Goal: Communication & Community: Participate in discussion

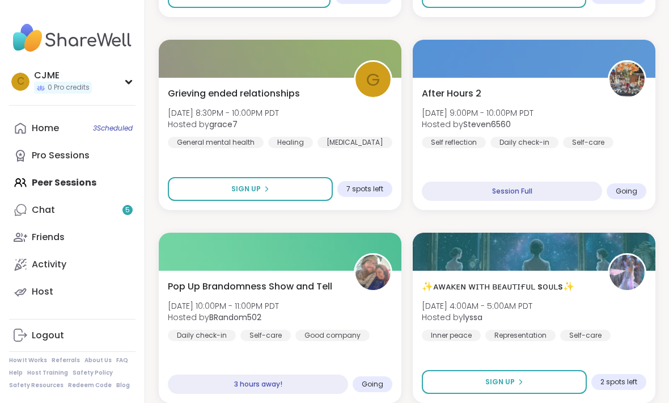
click at [45, 132] on div "Home 3 Scheduled" at bounding box center [45, 128] width 27 height 12
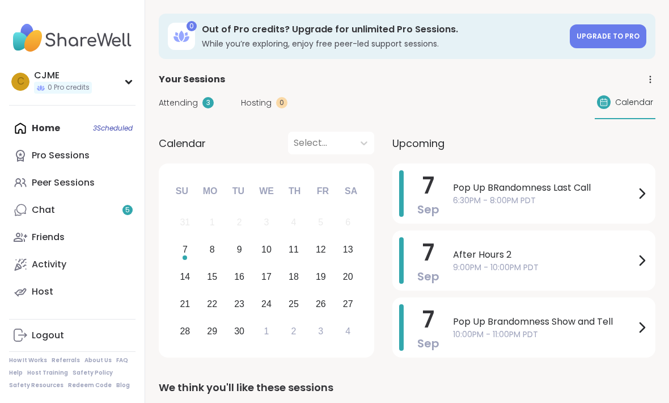
click at [574, 187] on span "Pop Up BRandomness Last Call" at bounding box center [544, 188] width 182 height 14
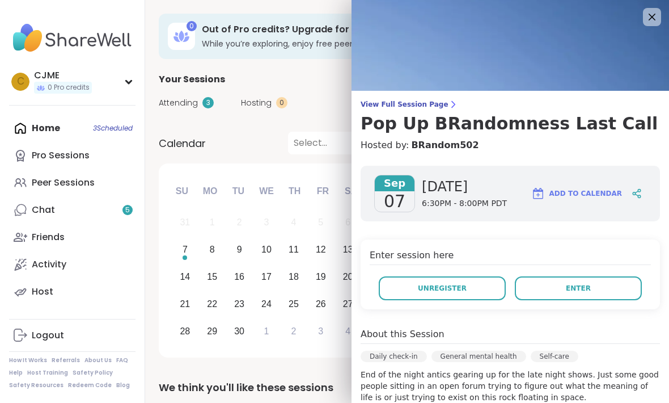
click at [596, 282] on button "Enter" at bounding box center [578, 288] width 127 height 24
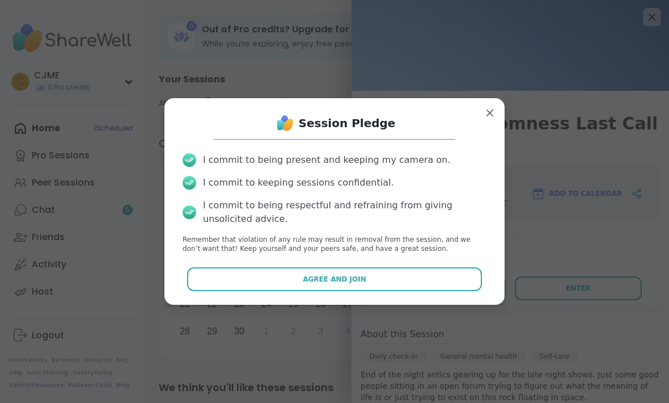
click at [428, 278] on button "Agree and Join" at bounding box center [334, 279] width 295 height 24
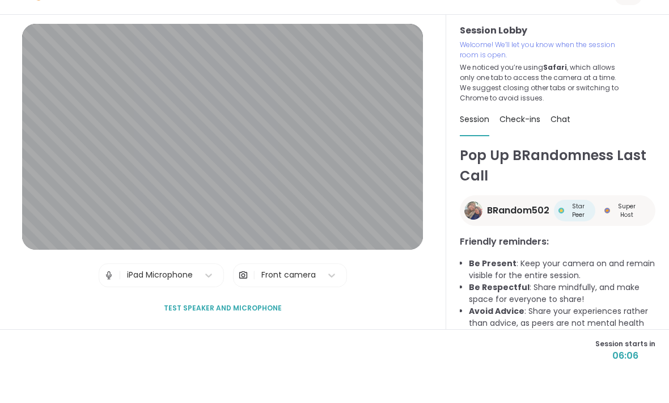
scroll to position [1, 0]
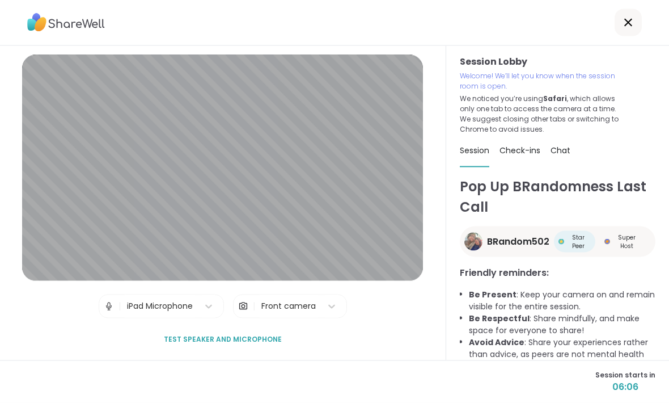
click at [246, 344] on span "Test speaker and microphone" at bounding box center [223, 339] width 118 height 10
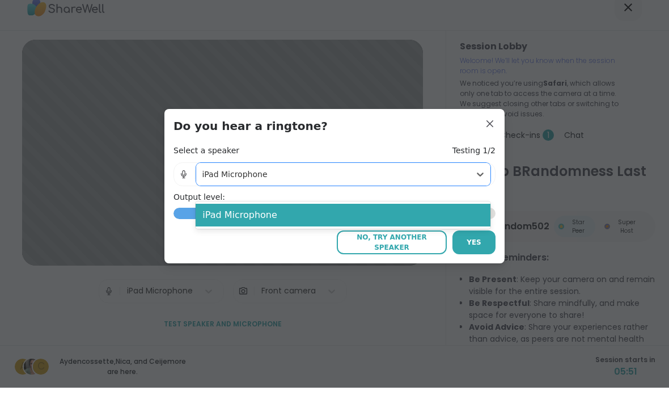
scroll to position [0, 0]
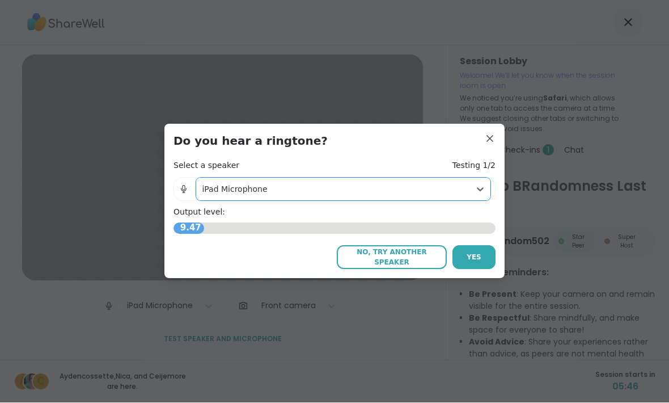
click at [425, 268] on span "No, try another speaker" at bounding box center [392, 257] width 99 height 20
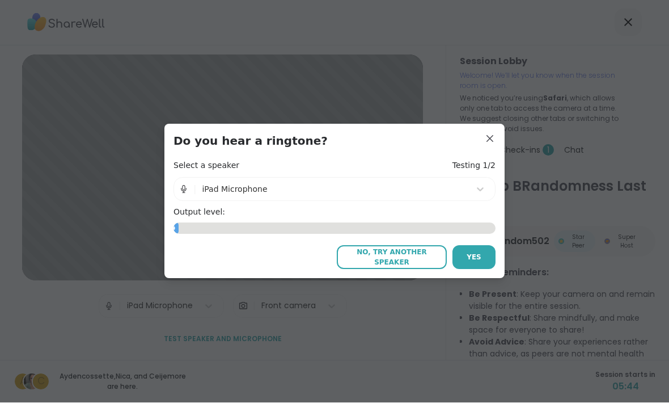
click at [424, 268] on span "No, try another speaker" at bounding box center [392, 257] width 99 height 20
click at [413, 268] on span "No, try another speaker" at bounding box center [392, 257] width 99 height 20
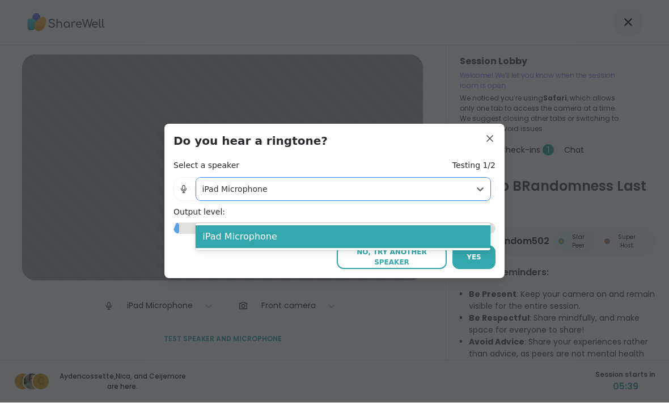
click at [184, 201] on img at bounding box center [184, 189] width 10 height 23
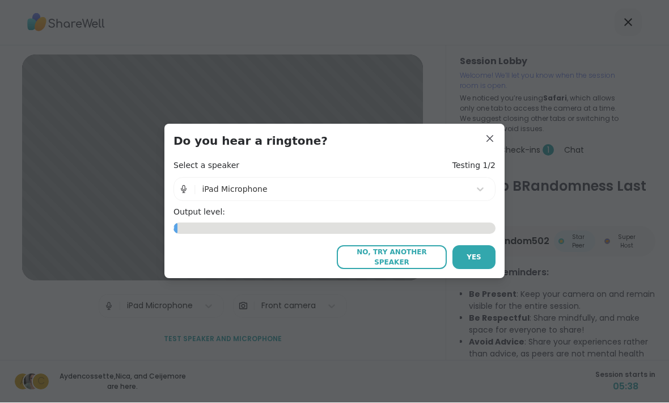
click at [183, 201] on img at bounding box center [184, 189] width 10 height 23
click at [476, 263] on span "Yes" at bounding box center [474, 257] width 15 height 10
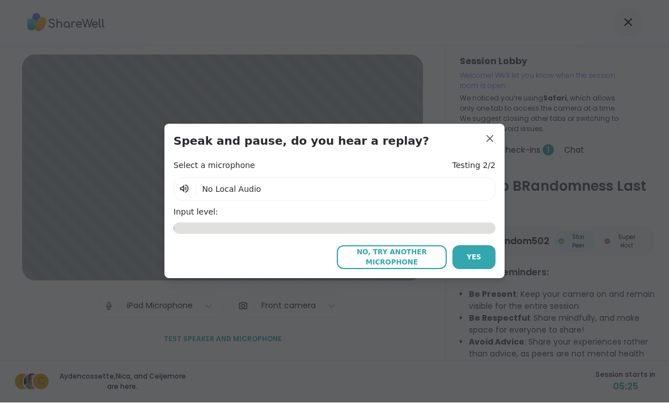
click at [480, 269] on button "Yes" at bounding box center [474, 258] width 43 height 24
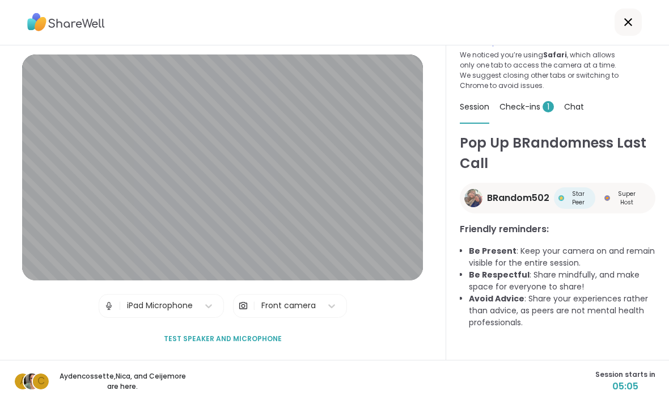
click at [528, 106] on span "Check-ins 1" at bounding box center [527, 107] width 54 height 11
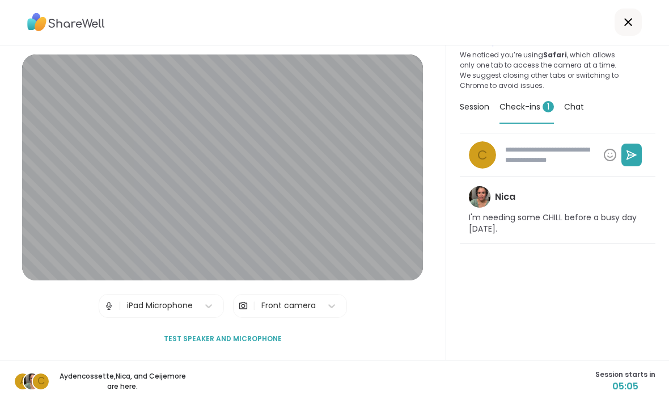
type textarea "*"
click at [478, 119] on div "Session" at bounding box center [474, 107] width 29 height 32
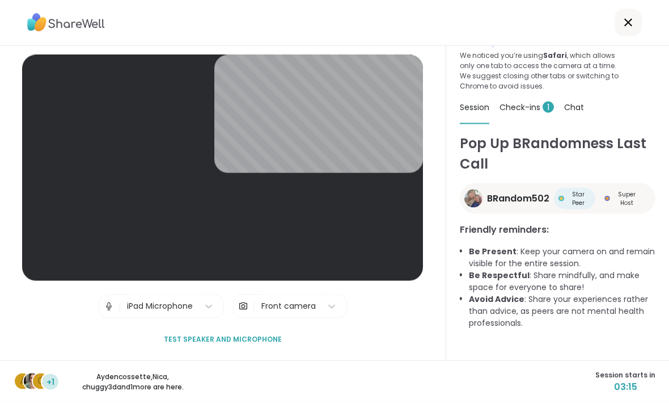
scroll to position [43, 0]
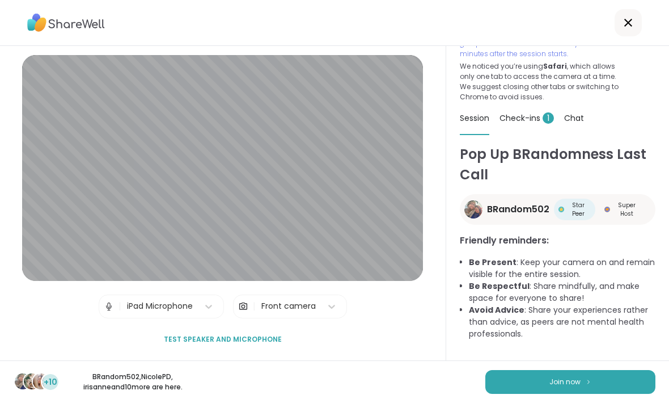
click at [547, 394] on button "Join now" at bounding box center [571, 382] width 170 height 24
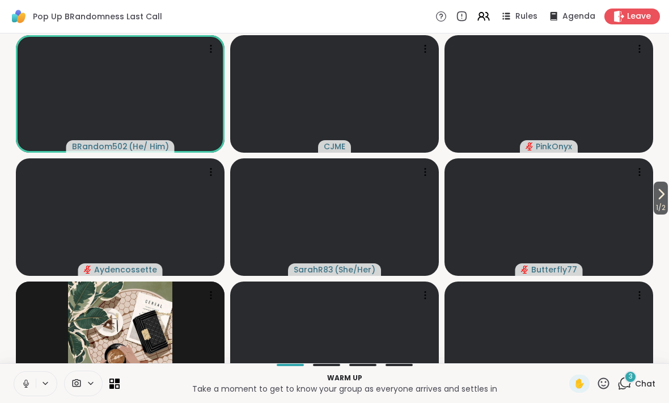
click at [28, 389] on icon at bounding box center [26, 383] width 10 height 10
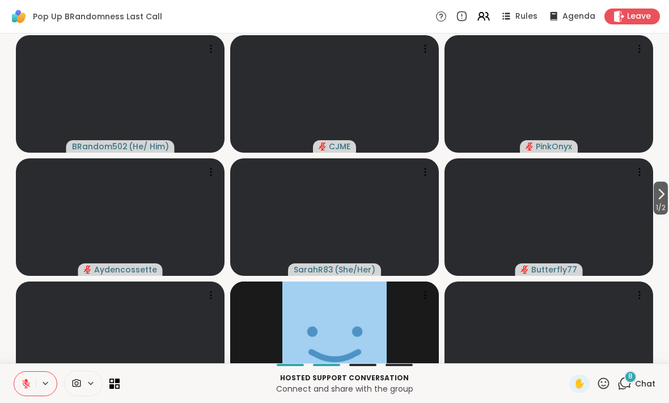
click at [654, 214] on span "1 / 2" at bounding box center [661, 208] width 14 height 14
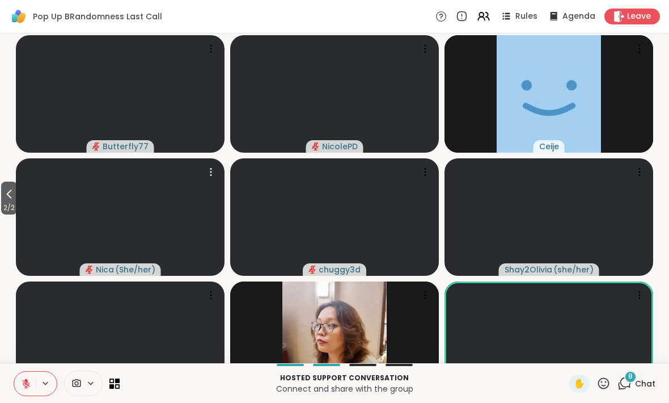
click at [20, 213] on video at bounding box center [120, 216] width 209 height 117
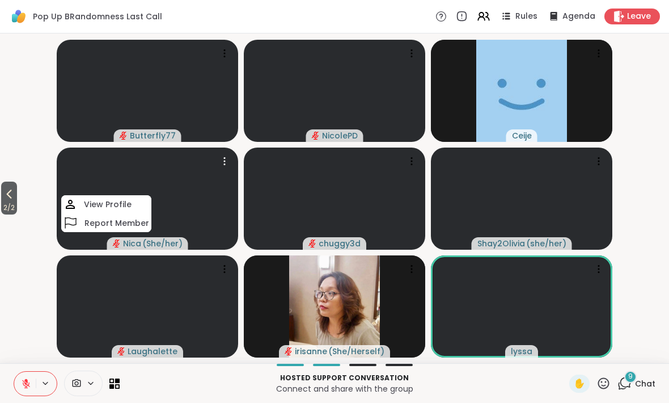
scroll to position [0, 0]
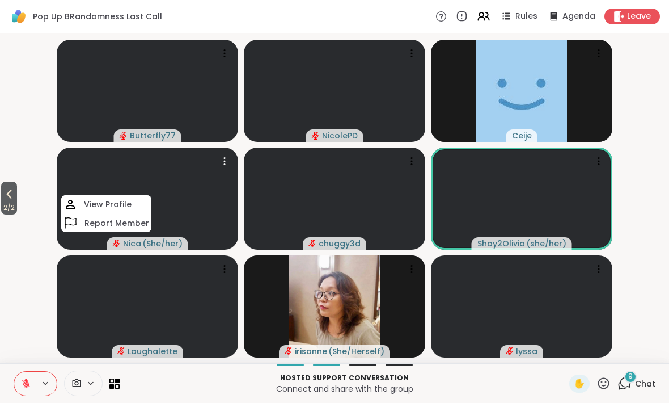
click at [19, 182] on video-player-container "2 / 2 Butterfly77 NicolePD [PERSON_NAME] ( She/her ) View Profile Report Member…" at bounding box center [335, 198] width 656 height 320
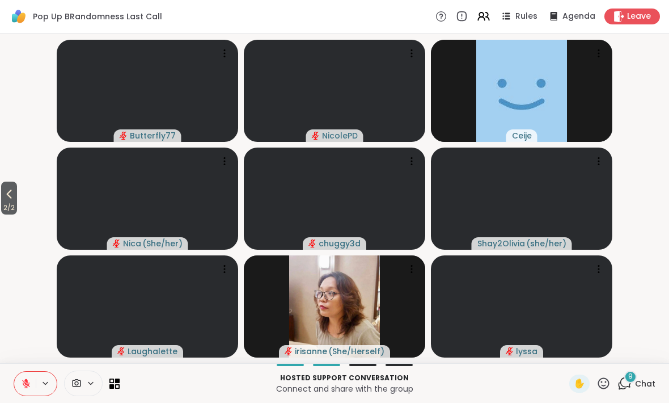
click at [20, 183] on video-player-container "2 / 2 Butterfly77 NicolePD [PERSON_NAME] ( She/her ) chuggy3d Shay2Olivia ( she…" at bounding box center [335, 198] width 656 height 320
click at [15, 193] on icon at bounding box center [9, 194] width 14 height 14
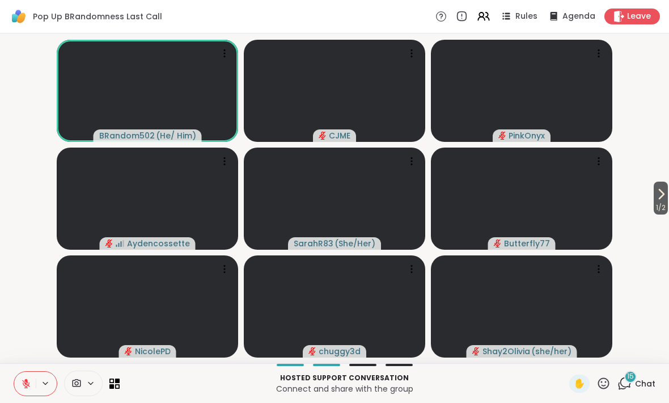
click at [654, 195] on button "1 / 2" at bounding box center [661, 197] width 14 height 33
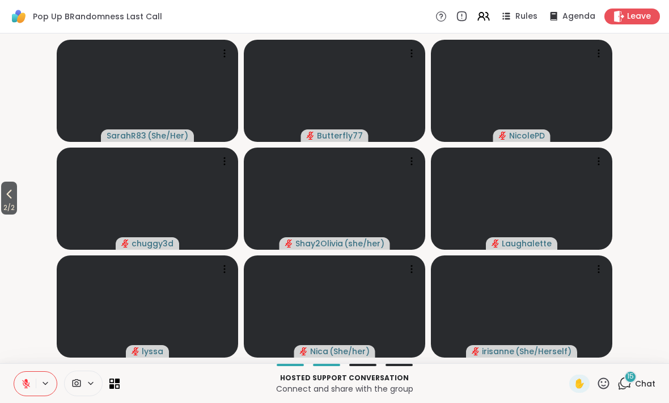
click at [17, 211] on span "2 / 2" at bounding box center [9, 208] width 16 height 14
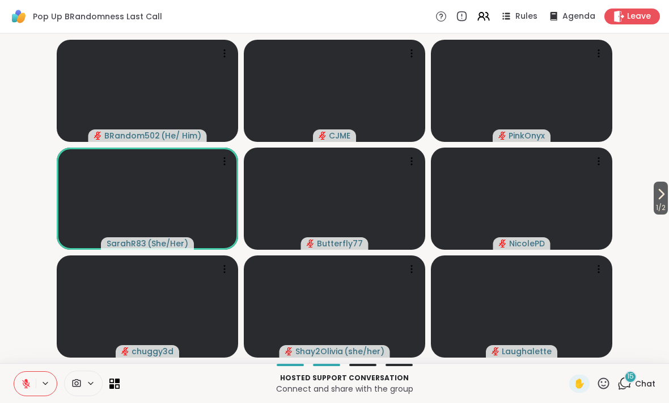
click at [22, 382] on icon at bounding box center [26, 383] width 10 height 10
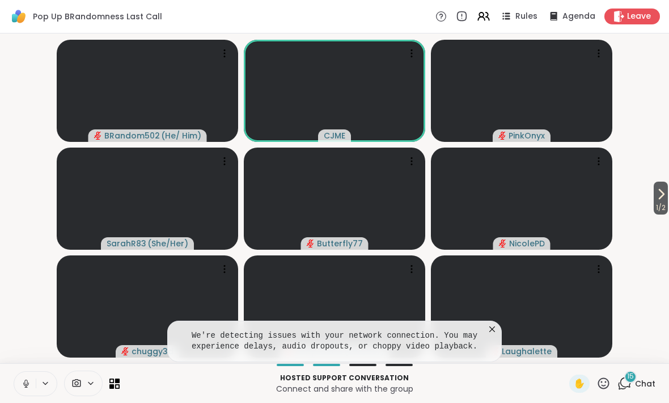
click at [6, 385] on div "Hosted support conversation Connect and share with the group ✋ 15 Chat" at bounding box center [334, 383] width 669 height 40
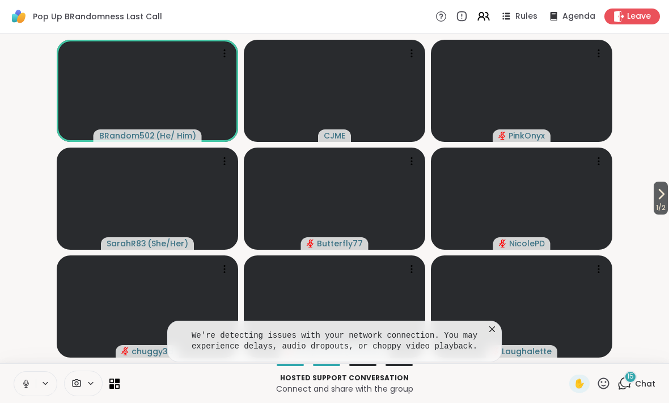
click at [26, 384] on icon at bounding box center [25, 381] width 3 height 5
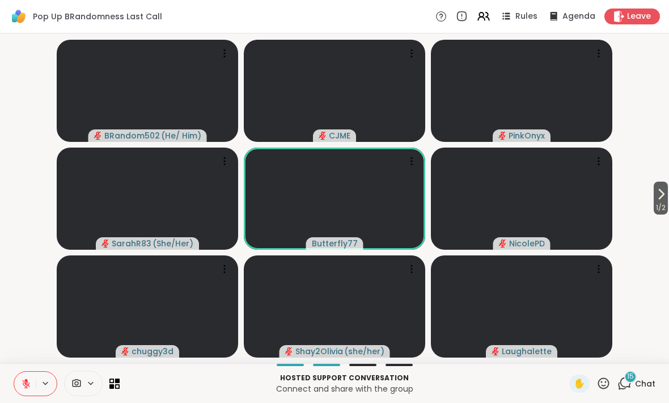
click at [26, 379] on icon at bounding box center [25, 380] width 3 height 5
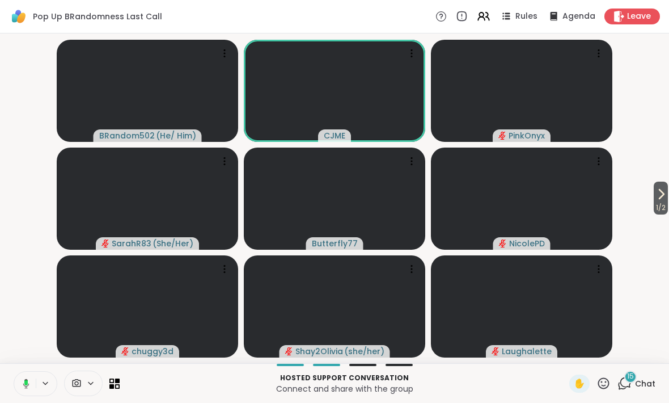
click at [13, 382] on button at bounding box center [23, 384] width 23 height 24
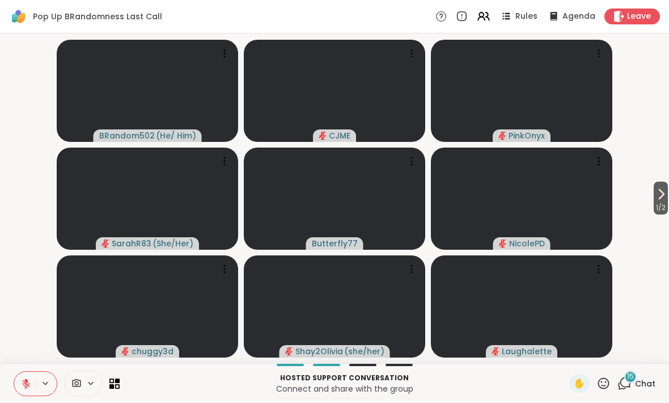
click at [656, 201] on span "1 / 2" at bounding box center [661, 208] width 14 height 14
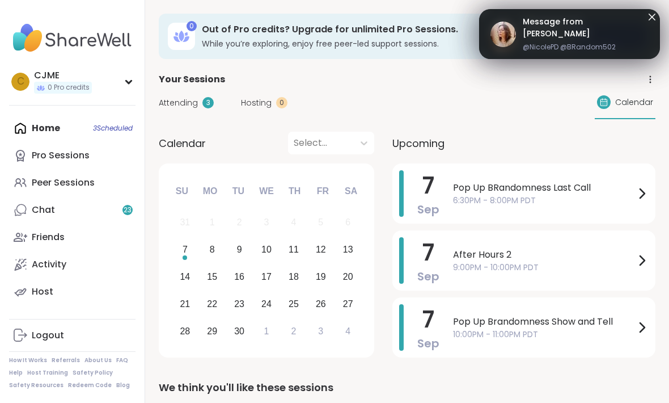
click at [503, 181] on span "Pop Up BRandomness Last Call" at bounding box center [544, 188] width 182 height 14
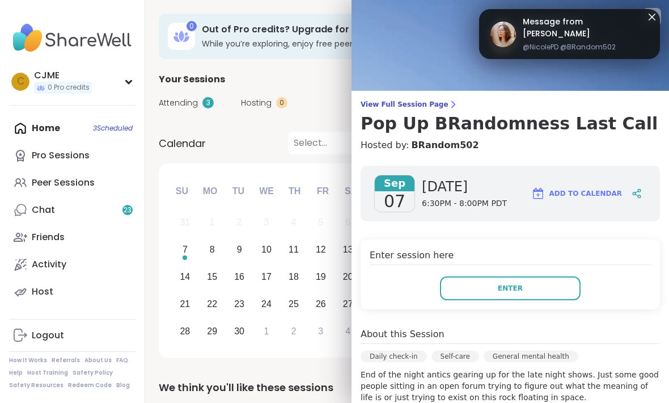
click at [530, 289] on button "Enter" at bounding box center [510, 288] width 141 height 24
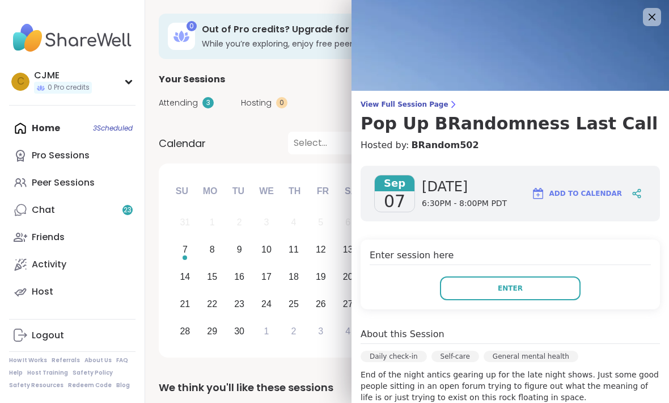
click at [527, 290] on button "Enter" at bounding box center [510, 288] width 141 height 24
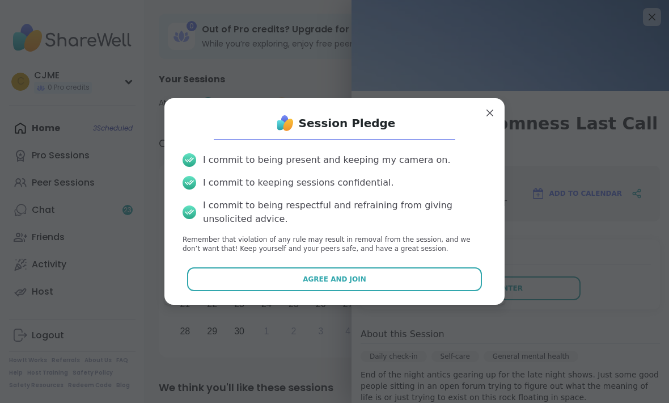
click at [438, 275] on button "Agree and Join" at bounding box center [334, 279] width 295 height 24
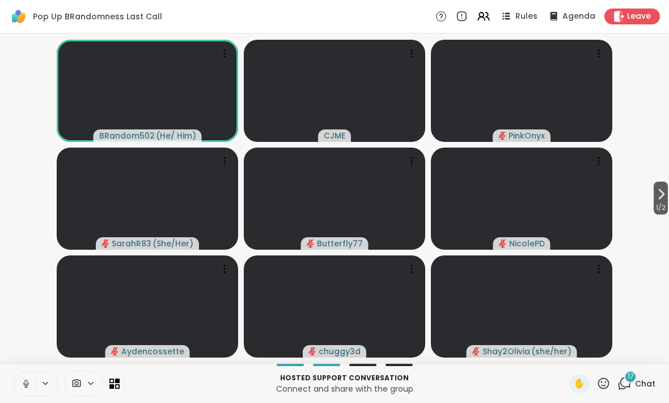
click at [23, 377] on button at bounding box center [25, 384] width 22 height 24
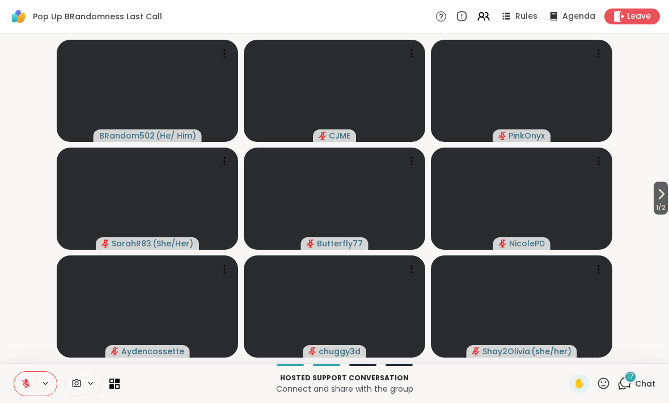
click at [656, 197] on icon at bounding box center [662, 194] width 14 height 14
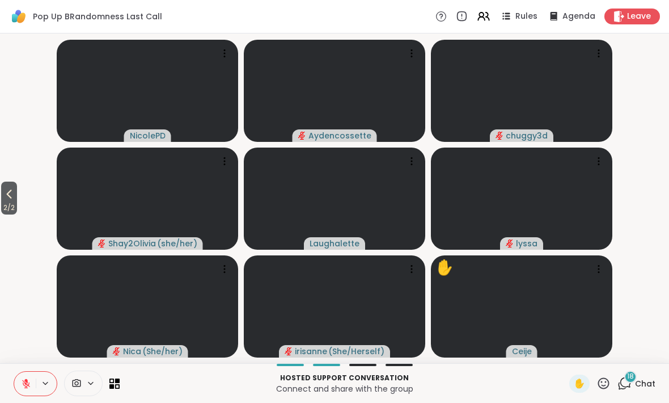
click at [12, 193] on icon at bounding box center [9, 194] width 14 height 14
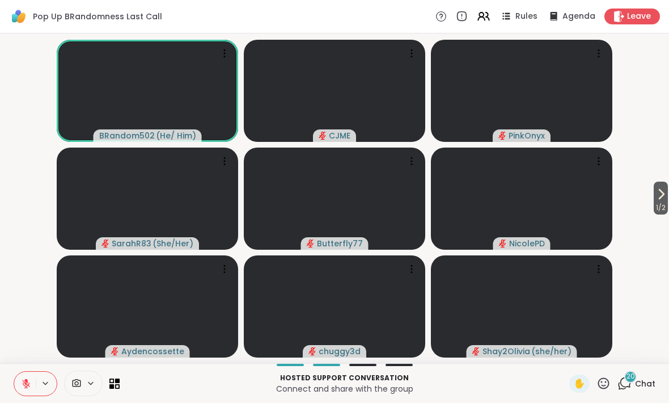
click at [647, 199] on video-player-container "1 / 2 BRandom502 ( He/ Him ) CJME PinkOnyx SarahR83 ( She/Her ) Butterfly77 Nic…" at bounding box center [335, 198] width 656 height 320
click at [656, 202] on span "1 / 2" at bounding box center [661, 208] width 14 height 14
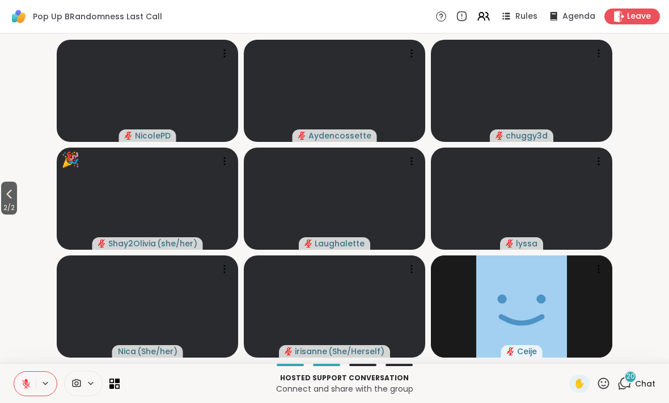
click at [17, 198] on button "2 / 2" at bounding box center [9, 197] width 16 height 33
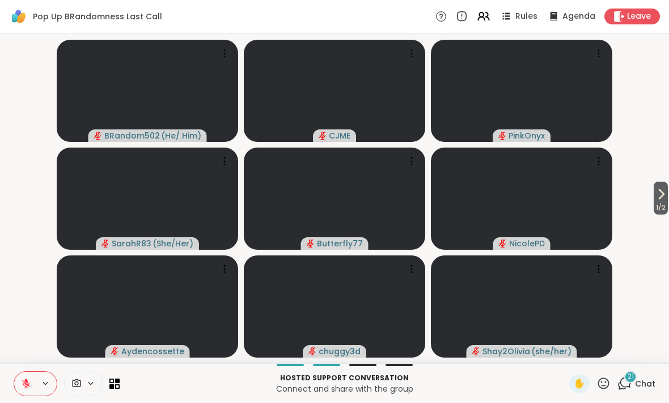
click at [16, 379] on button at bounding box center [25, 384] width 22 height 24
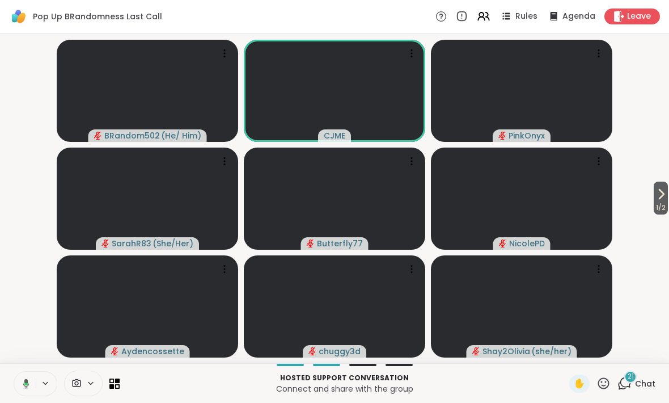
click at [23, 375] on button at bounding box center [23, 384] width 23 height 24
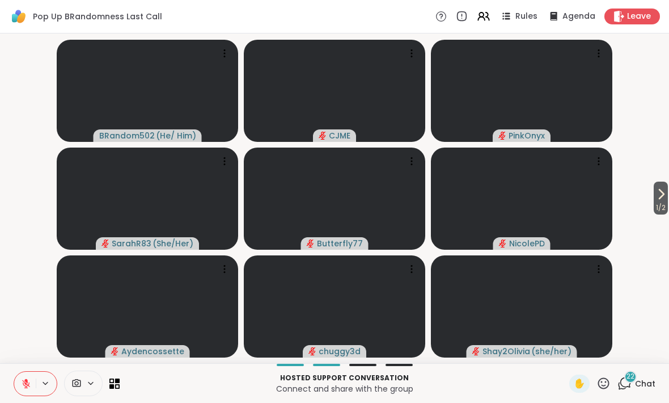
click at [658, 207] on span "1 / 2" at bounding box center [661, 208] width 14 height 14
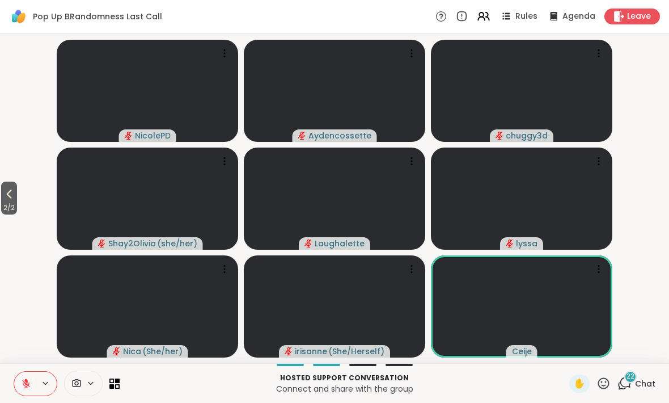
click at [606, 384] on icon at bounding box center [604, 383] width 14 height 14
click at [588, 354] on div "👍" at bounding box center [595, 353] width 20 height 18
click at [10, 197] on icon at bounding box center [9, 194] width 14 height 14
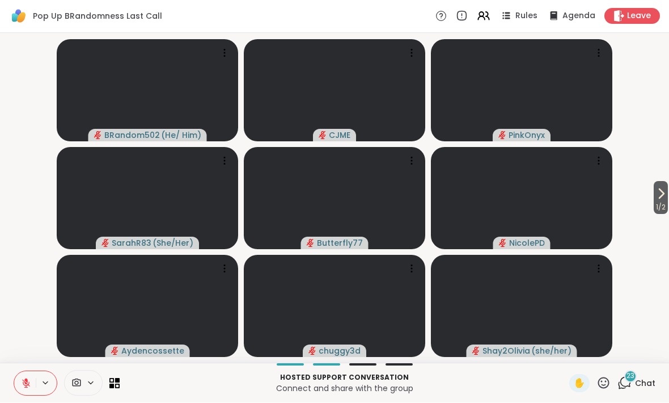
click at [657, 204] on span "1 / 2" at bounding box center [661, 208] width 14 height 14
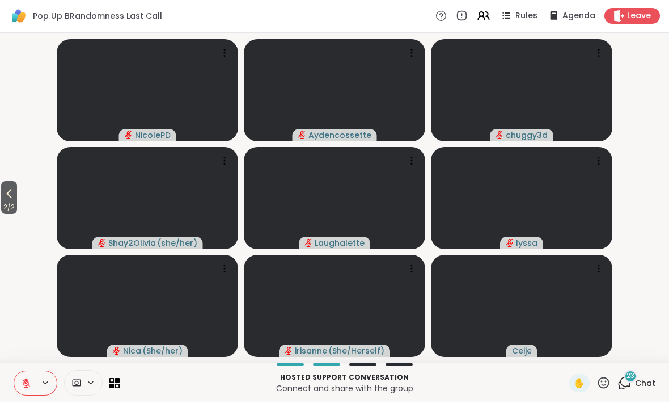
click at [3, 195] on icon at bounding box center [9, 194] width 14 height 14
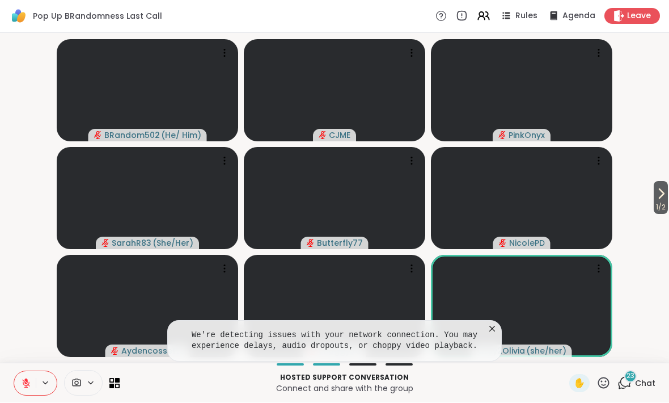
click at [667, 211] on span "1 / 2" at bounding box center [661, 208] width 14 height 14
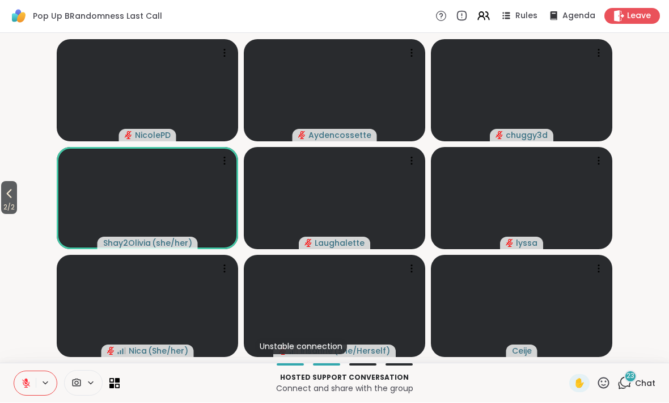
click at [5, 209] on span "2 / 2" at bounding box center [9, 208] width 16 height 14
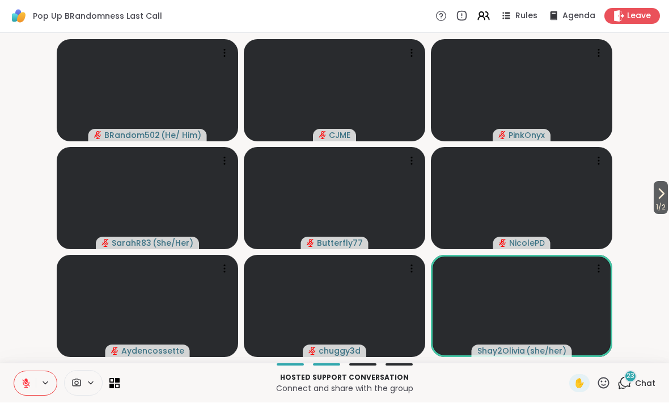
click at [606, 379] on icon at bounding box center [604, 383] width 14 height 14
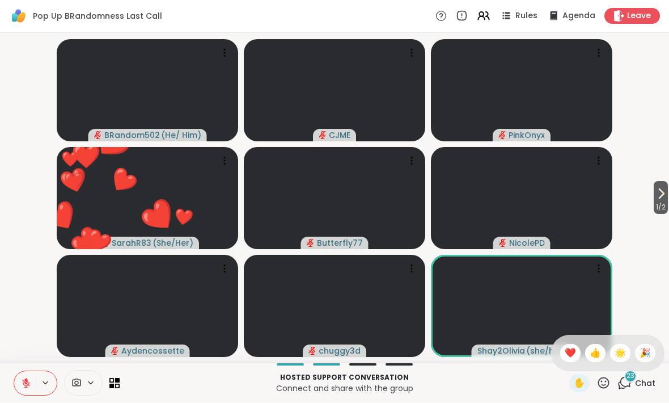
click at [560, 351] on div "❤️" at bounding box center [570, 353] width 20 height 18
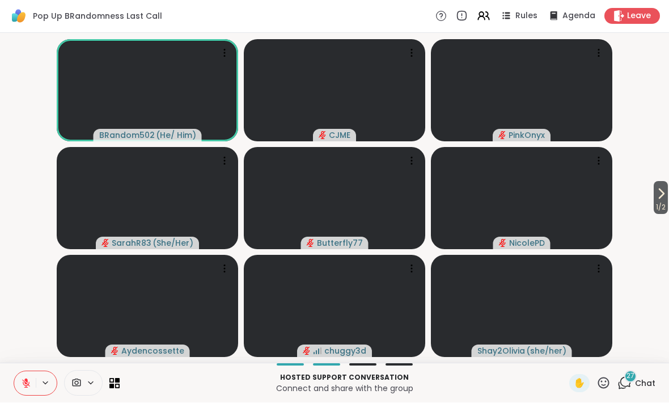
click at [22, 379] on icon at bounding box center [26, 383] width 10 height 10
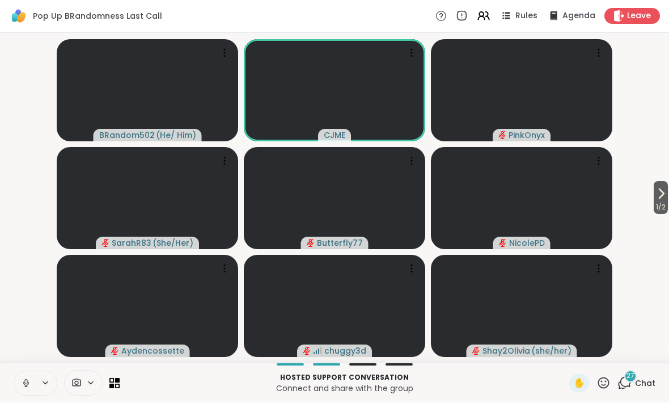
click at [23, 378] on icon at bounding box center [26, 383] width 10 height 10
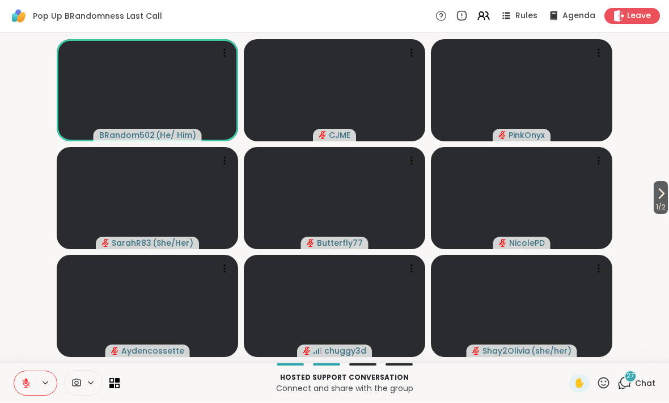
click at [654, 201] on span "1 / 2" at bounding box center [661, 208] width 14 height 14
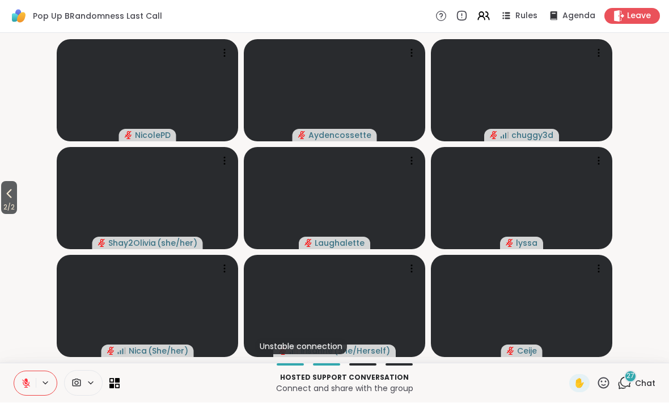
click at [6, 181] on button "2 / 2" at bounding box center [9, 197] width 16 height 33
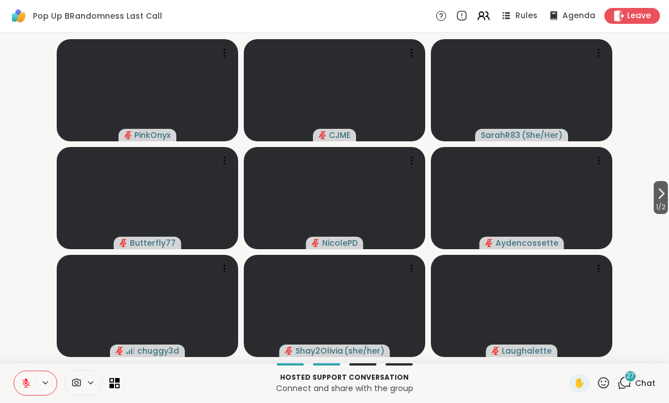
click at [666, 198] on icon at bounding box center [662, 194] width 14 height 14
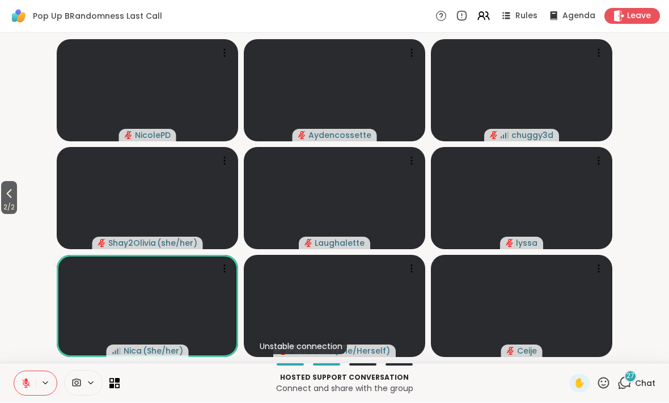
click at [2, 199] on button "2 / 2" at bounding box center [9, 197] width 16 height 33
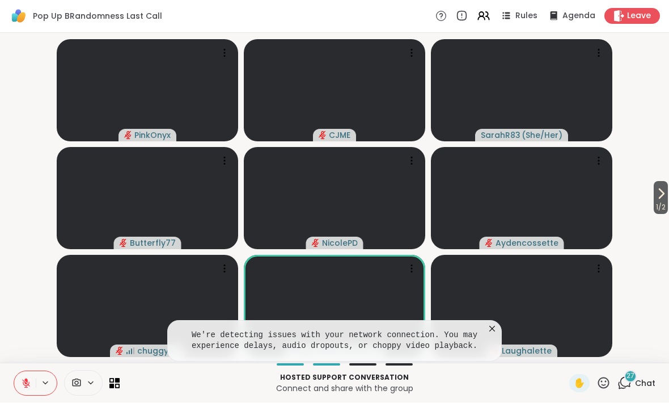
click at [19, 376] on button at bounding box center [25, 384] width 22 height 24
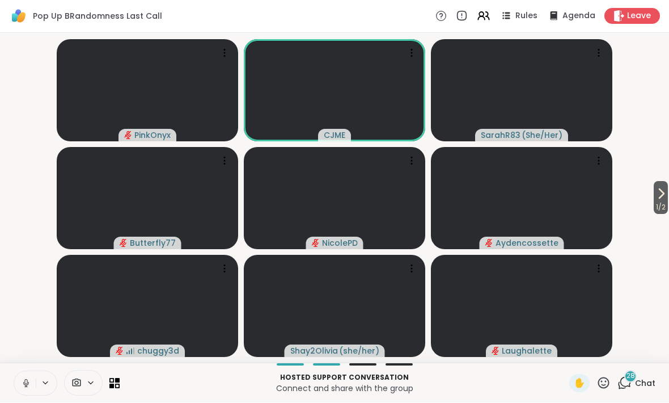
click at [26, 381] on icon at bounding box center [26, 383] width 10 height 10
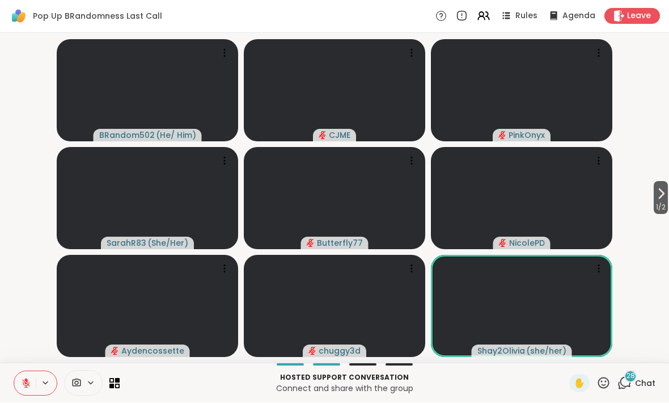
click at [18, 384] on button at bounding box center [25, 384] width 22 height 24
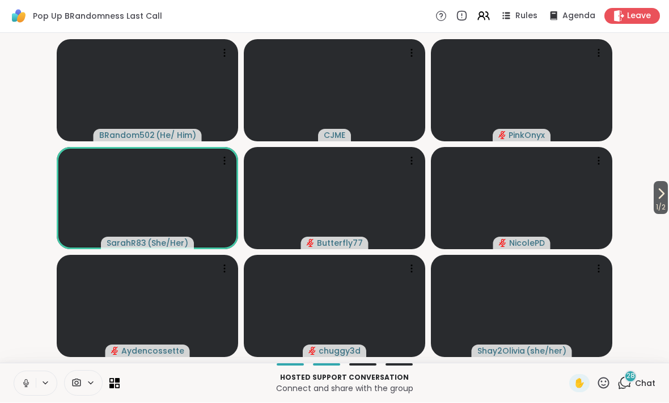
click at [17, 377] on button at bounding box center [25, 384] width 22 height 24
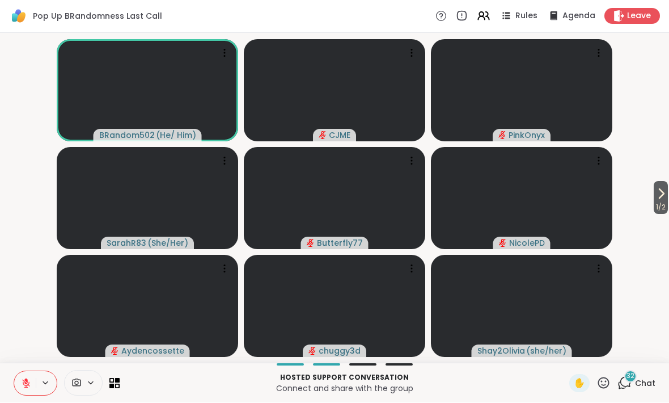
click at [24, 380] on icon at bounding box center [26, 383] width 10 height 10
click at [663, 192] on icon at bounding box center [662, 194] width 14 height 14
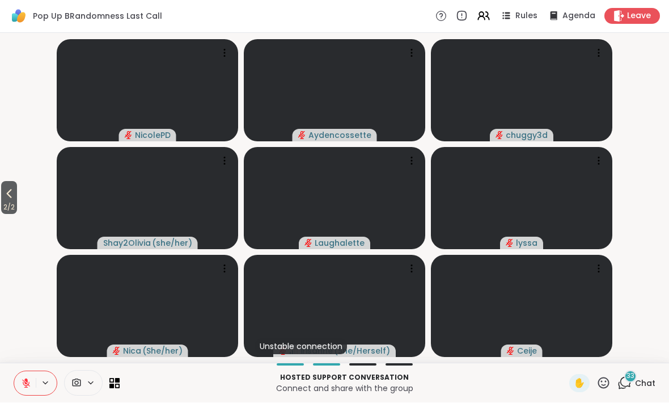
click at [15, 204] on span "2 / 2" at bounding box center [9, 208] width 16 height 14
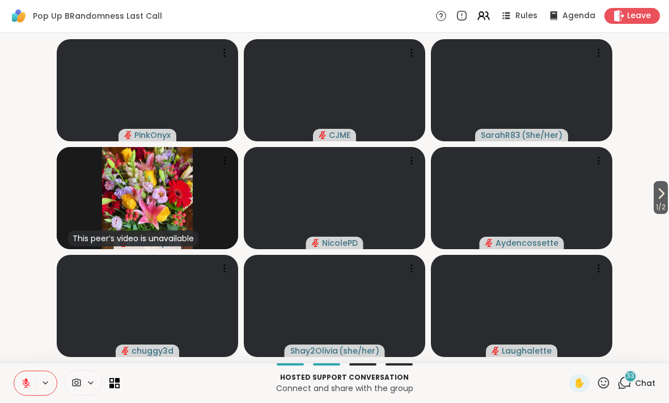
click at [20, 382] on button at bounding box center [25, 384] width 22 height 24
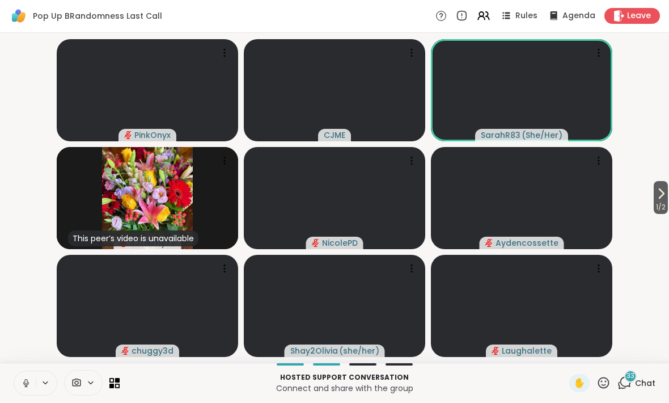
click at [668, 187] on button "1 / 2" at bounding box center [661, 197] width 14 height 33
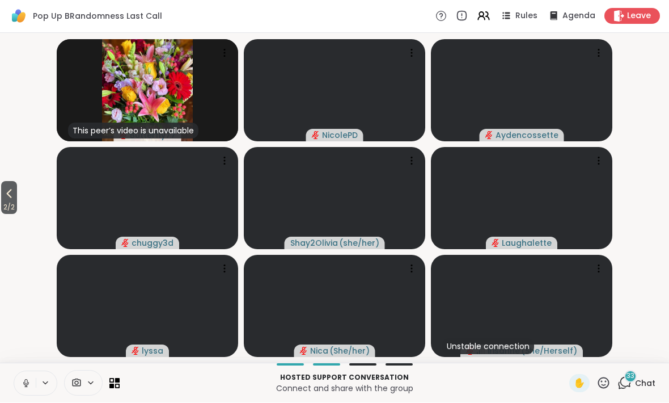
click at [14, 197] on icon at bounding box center [9, 194] width 14 height 14
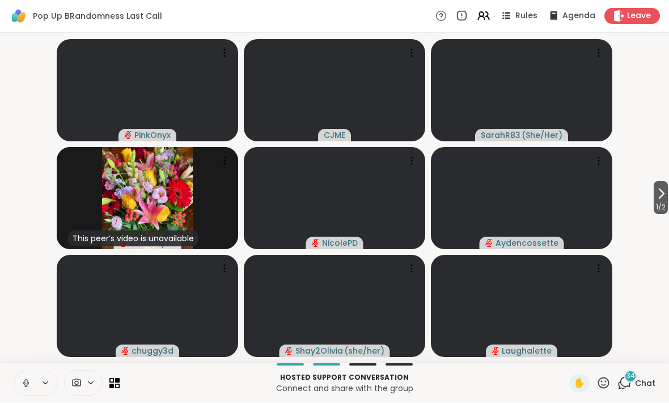
click at [661, 204] on span "1 / 2" at bounding box center [661, 208] width 14 height 14
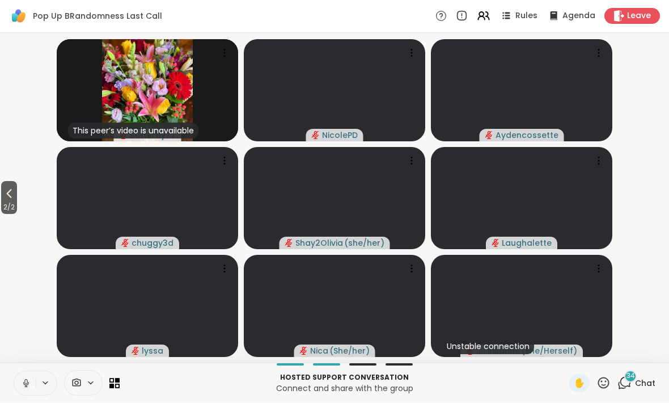
click at [13, 200] on icon at bounding box center [9, 194] width 14 height 14
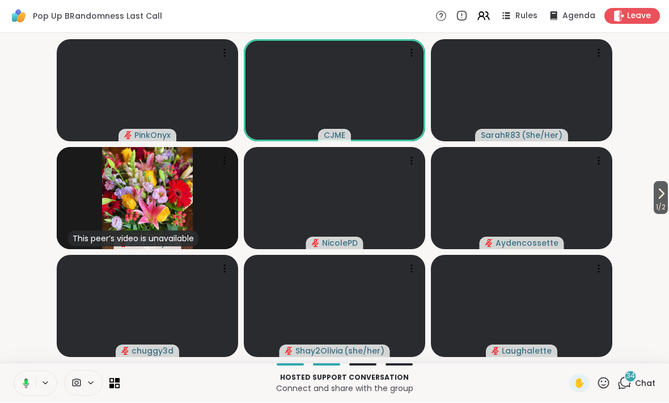
click at [22, 378] on icon at bounding box center [24, 383] width 10 height 10
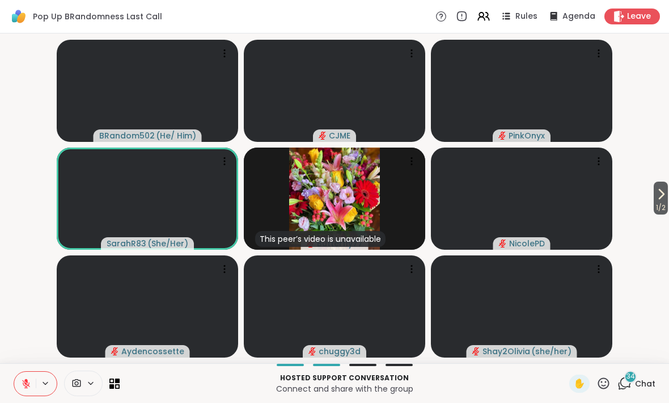
click at [659, 214] on span "1 / 2" at bounding box center [661, 208] width 14 height 14
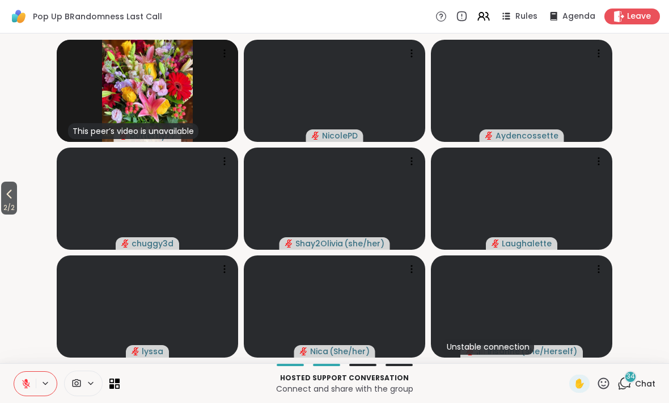
click at [10, 195] on icon at bounding box center [9, 194] width 5 height 9
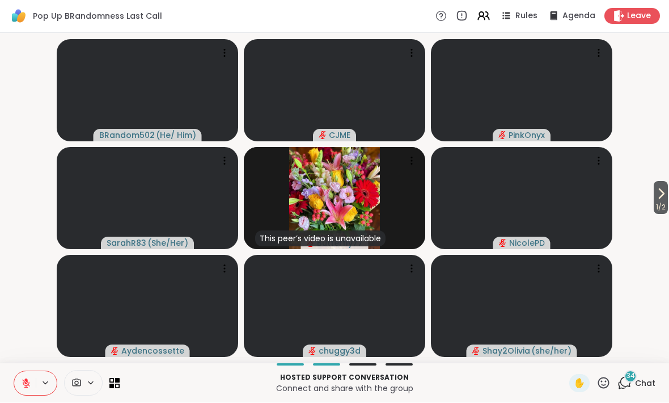
click at [668, 194] on button "1 / 2" at bounding box center [661, 197] width 14 height 33
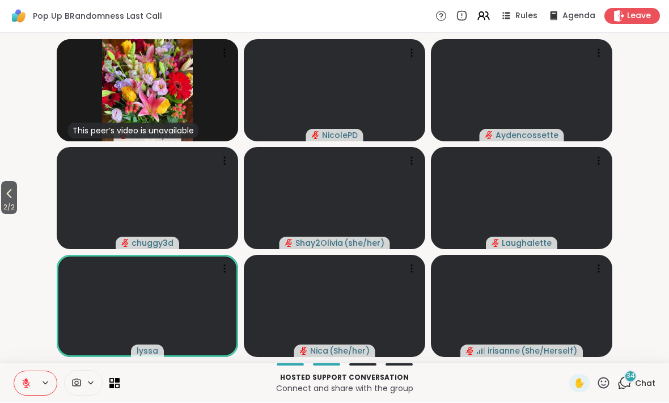
click at [16, 200] on icon at bounding box center [9, 194] width 14 height 14
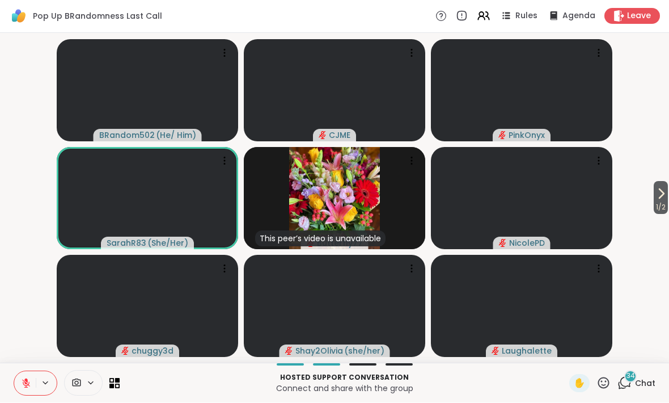
click at [664, 202] on span "1 / 2" at bounding box center [661, 208] width 14 height 14
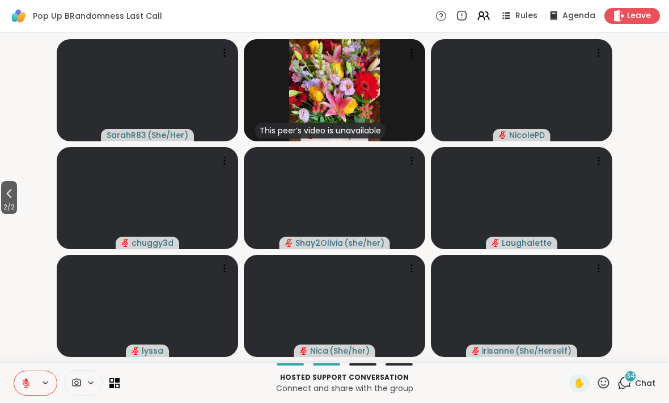
click at [9, 189] on icon at bounding box center [9, 194] width 14 height 14
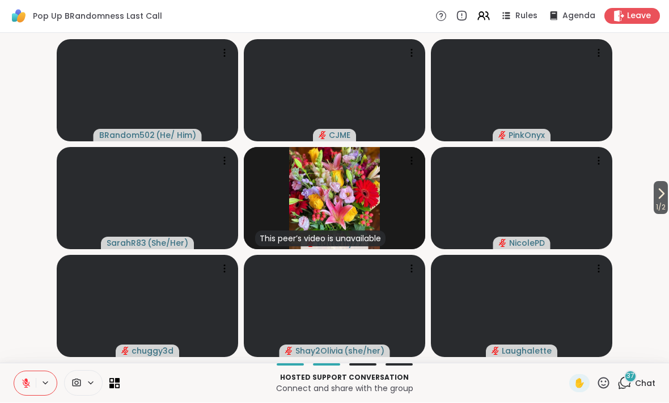
click at [656, 195] on icon at bounding box center [662, 194] width 14 height 14
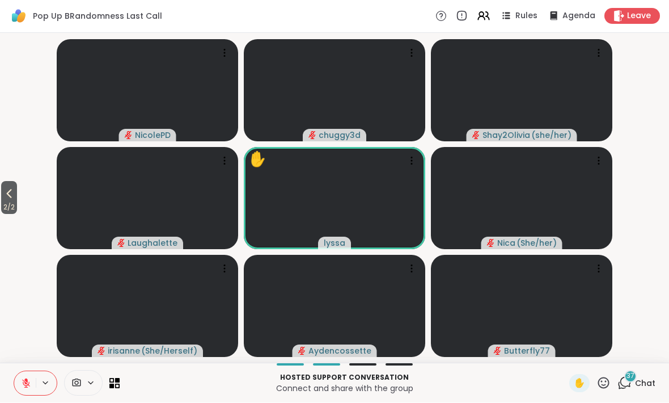
click at [2, 200] on button "2 / 2" at bounding box center [9, 197] width 16 height 33
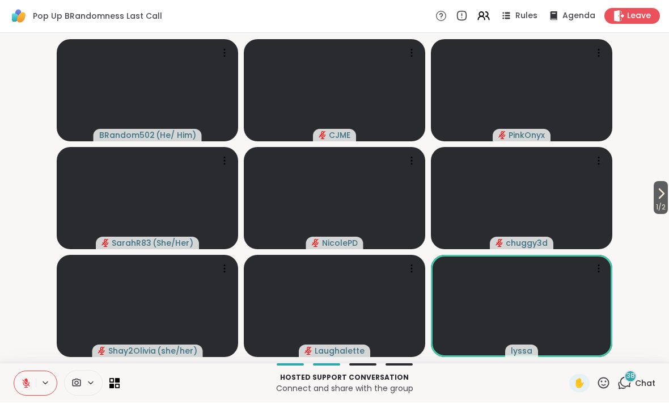
click at [668, 197] on button "1 / 2" at bounding box center [661, 197] width 14 height 33
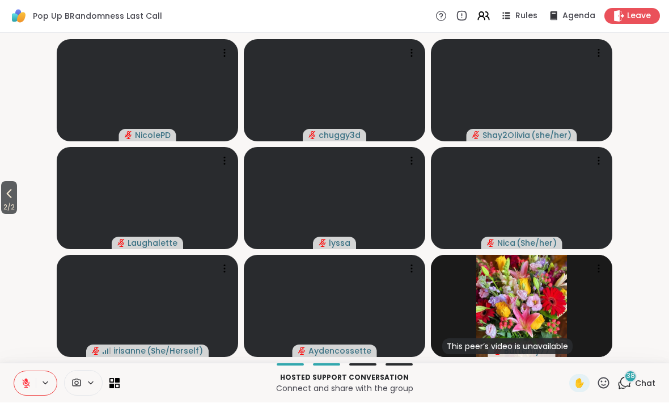
click at [12, 199] on icon at bounding box center [9, 194] width 14 height 14
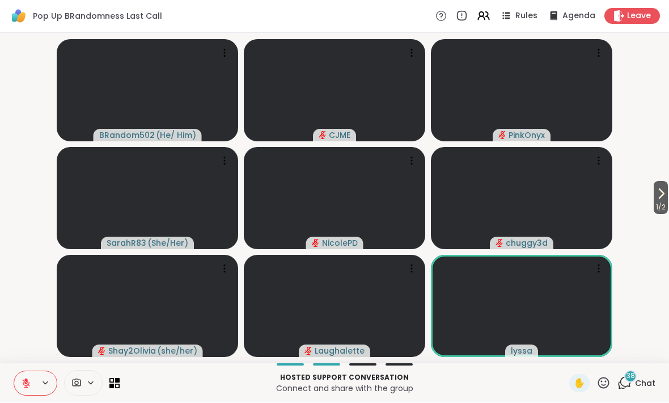
click at [664, 207] on span "1 / 2" at bounding box center [661, 208] width 14 height 14
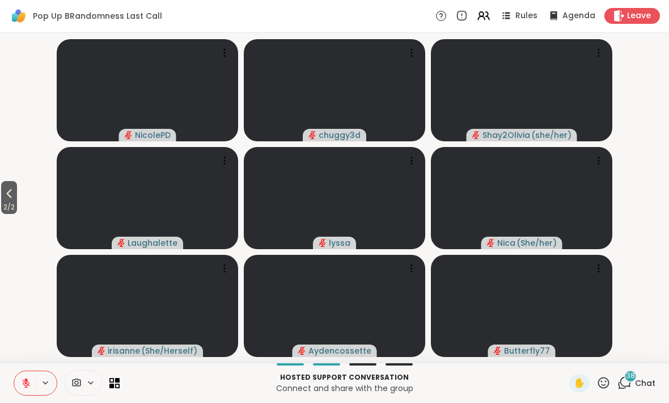
click at [15, 200] on icon at bounding box center [9, 194] width 14 height 14
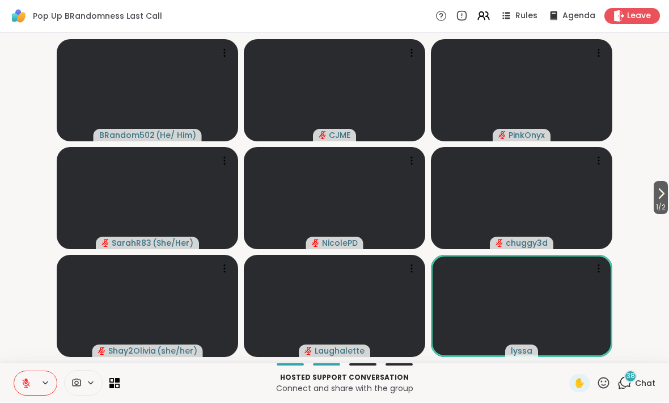
click at [487, 22] on icon at bounding box center [484, 17] width 14 height 14
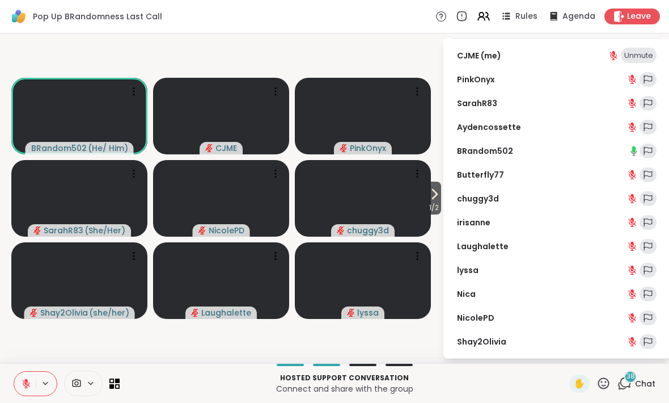
scroll to position [29, 0]
click at [489, 16] on icon at bounding box center [487, 15] width 3 height 7
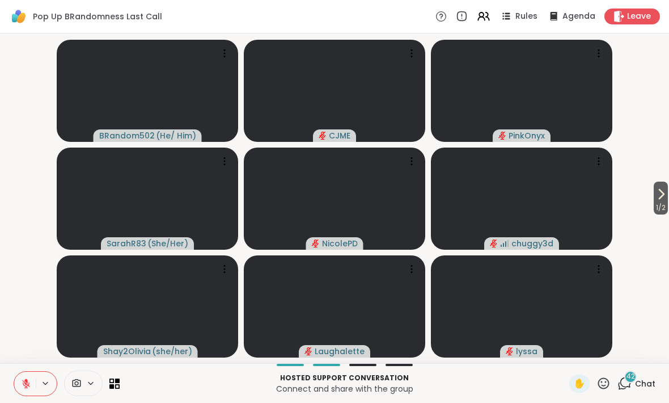
click at [630, 379] on span "42" at bounding box center [631, 377] width 9 height 10
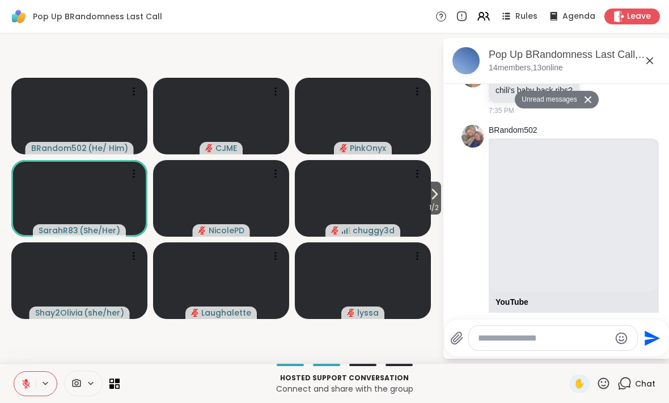
scroll to position [3850, 0]
